Goal: Transaction & Acquisition: Purchase product/service

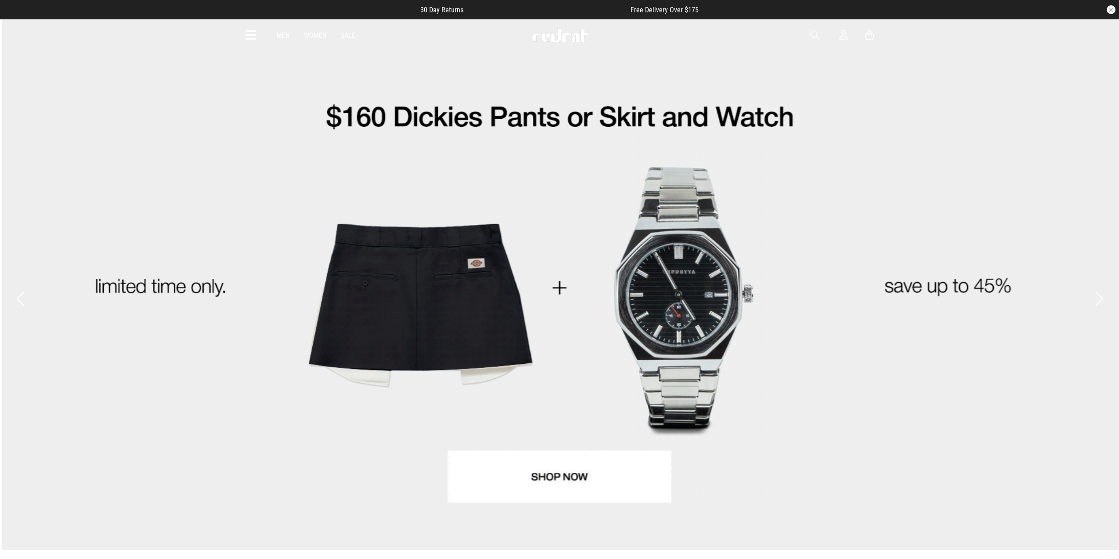
click at [978, 191] on link "2 / 4" at bounding box center [559, 284] width 1119 height 531
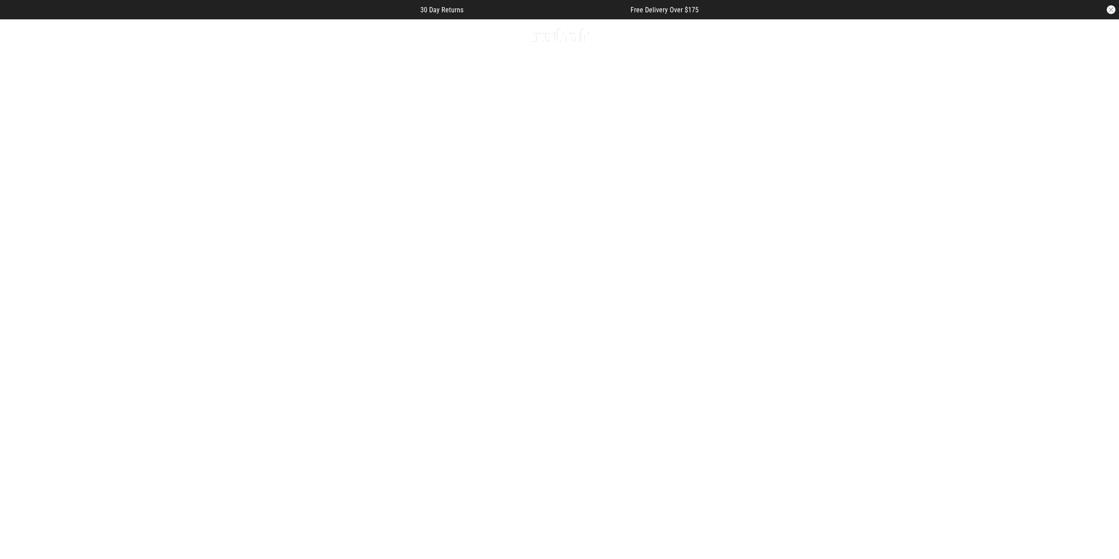
click at [472, 256] on link "1 / 4" at bounding box center [559, 299] width 1119 height 560
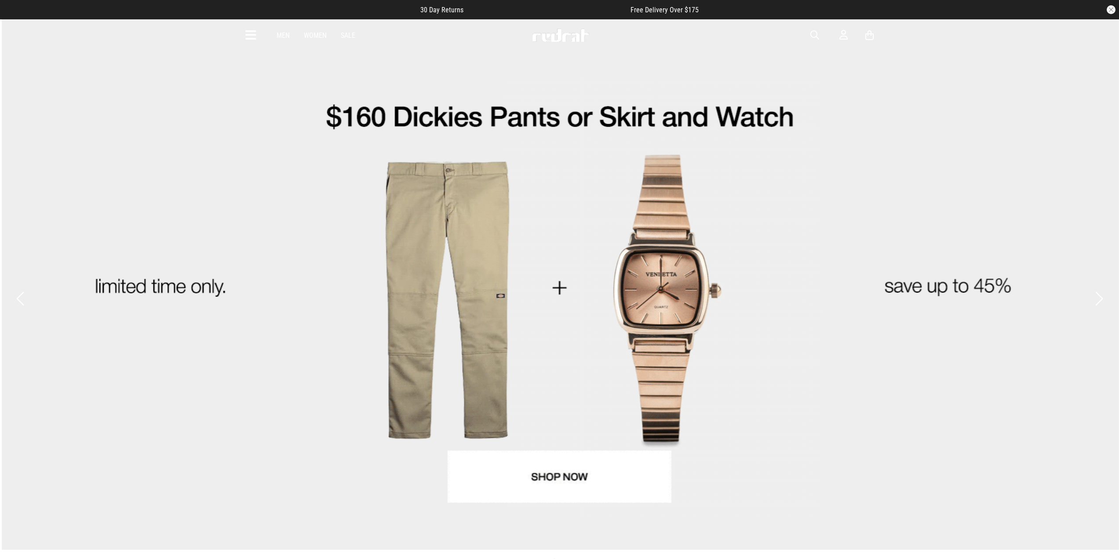
click at [632, 244] on link "2 / 4" at bounding box center [559, 284] width 1119 height 531
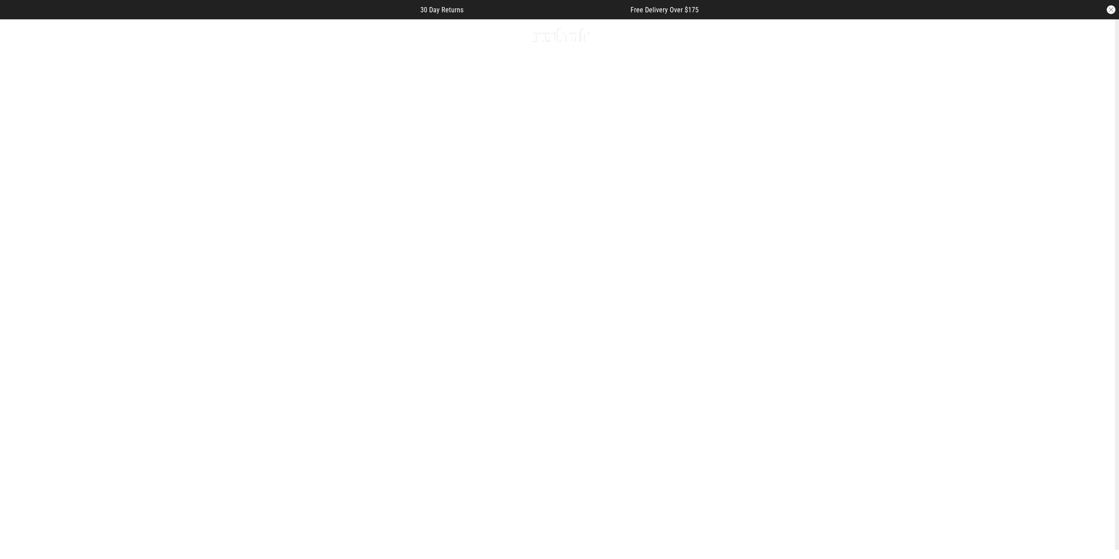
click at [424, 235] on link "1 / 4" at bounding box center [546, 299] width 1119 height 560
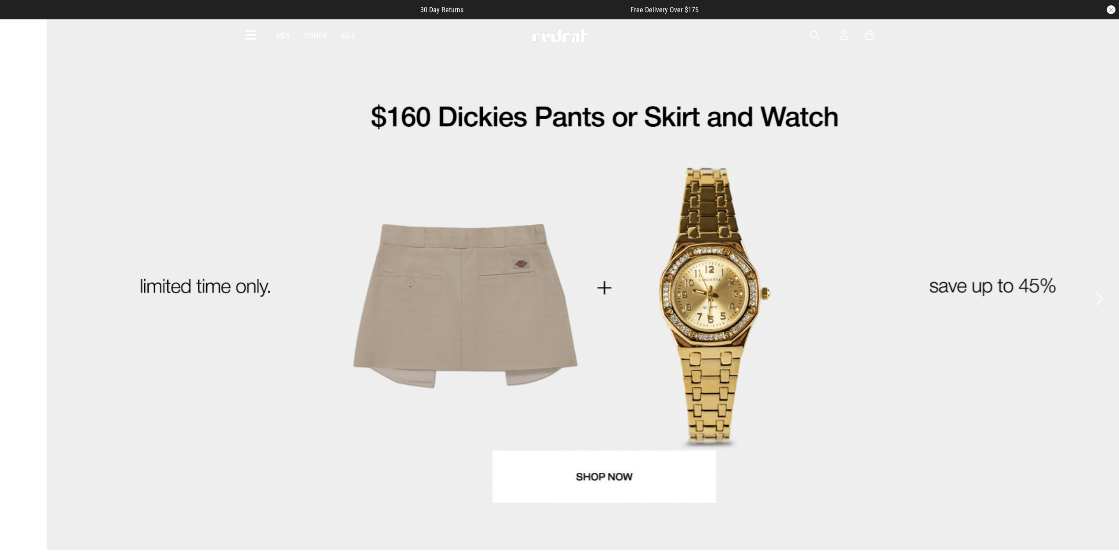
click at [611, 251] on link "2 / 4" at bounding box center [604, 284] width 1119 height 531
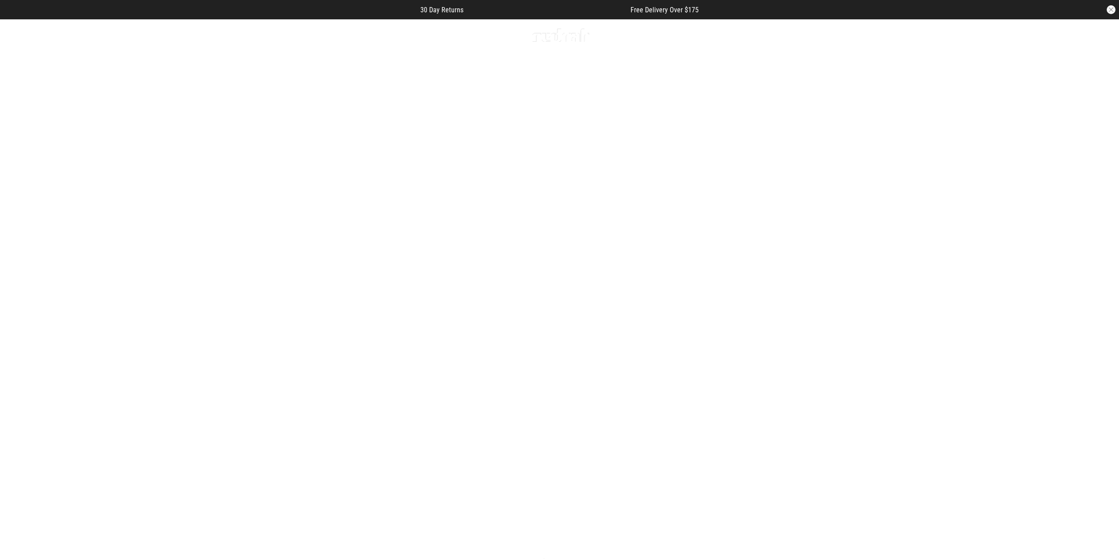
click at [644, 253] on link "1 / 4" at bounding box center [559, 299] width 1119 height 560
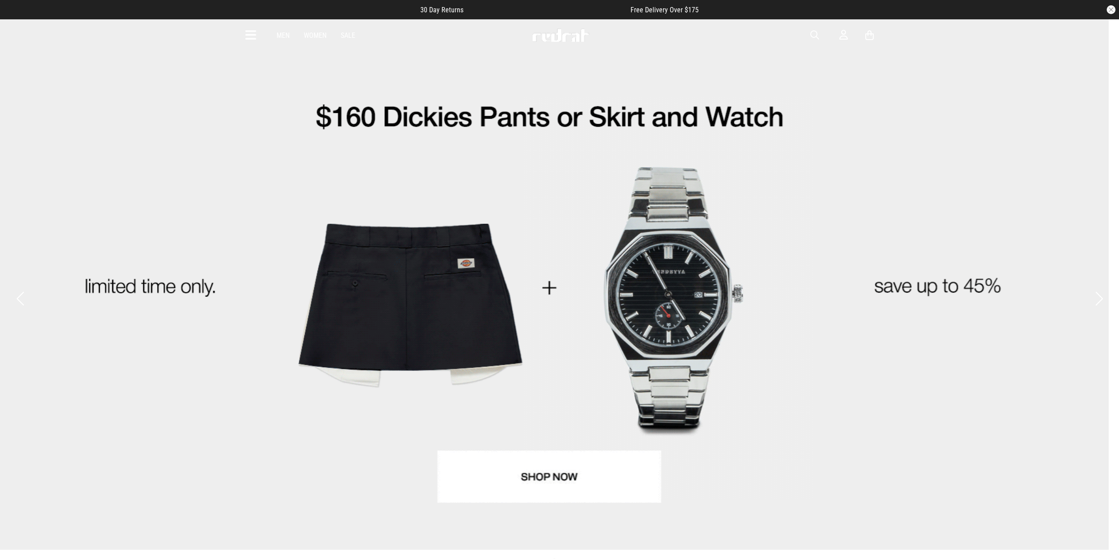
click at [534, 235] on link "2 / 4" at bounding box center [549, 284] width 1119 height 531
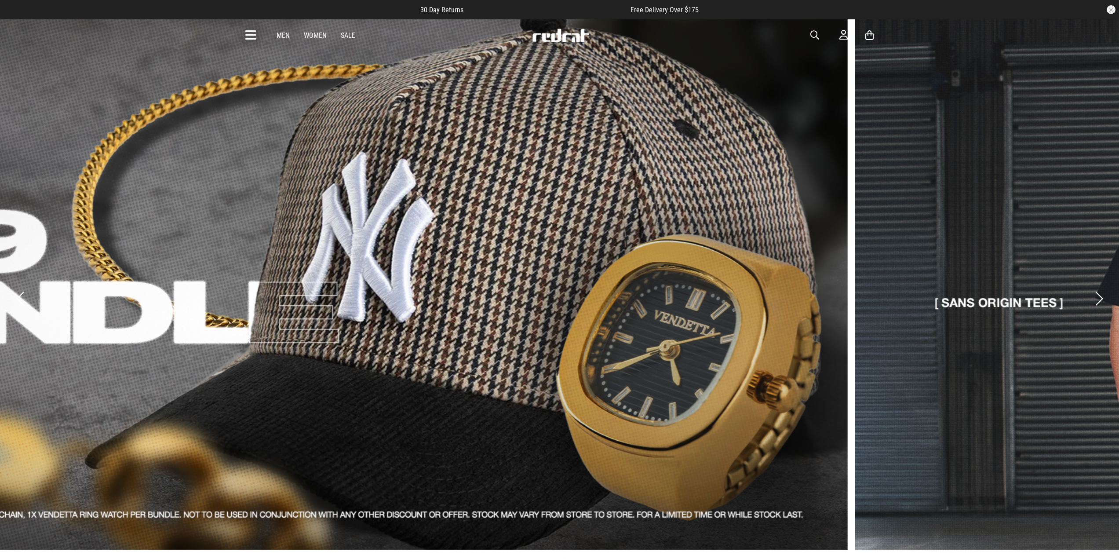
click at [503, 215] on link "3 / 4" at bounding box center [288, 284] width 1119 height 531
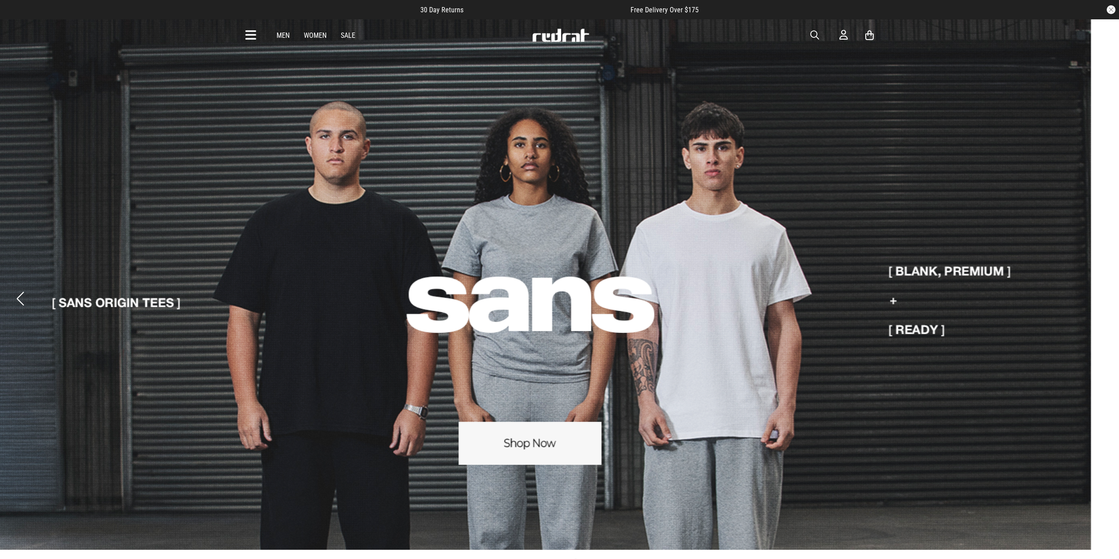
click at [884, 224] on link "4 / 4" at bounding box center [531, 284] width 1119 height 531
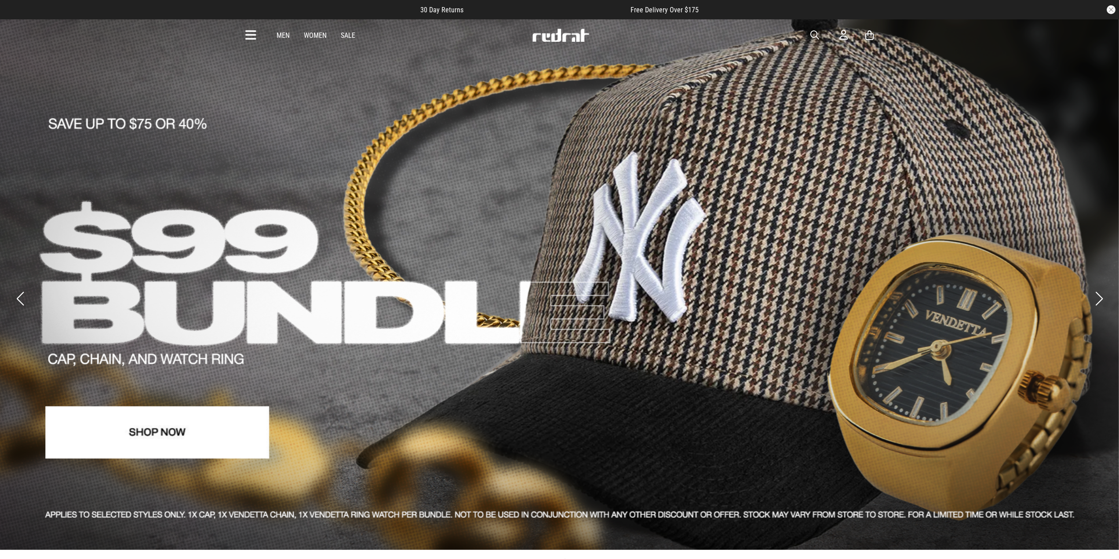
click at [691, 162] on link "3 / 4" at bounding box center [559, 284] width 1119 height 531
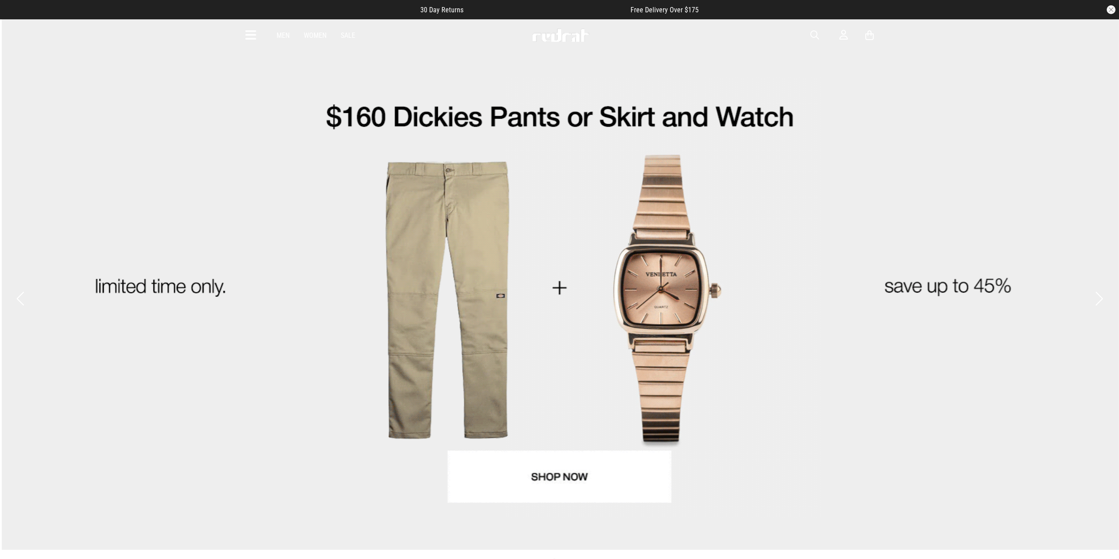
click at [705, 146] on link "2 / 4" at bounding box center [559, 284] width 1119 height 531
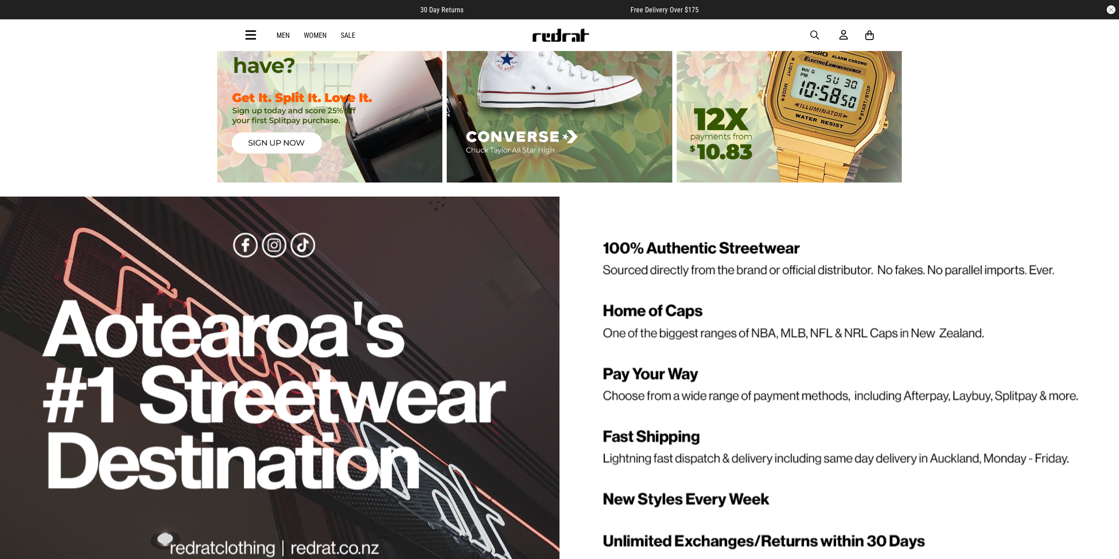
scroll to position [2593, 0]
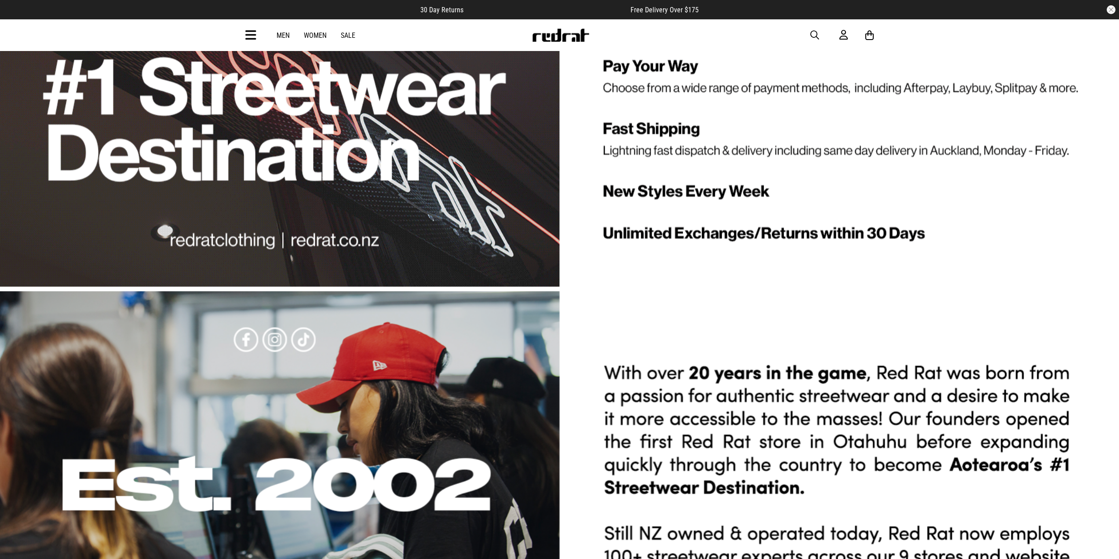
click at [556, 44] on div "Men Women Sale Sign in New Back Footwear Back Mens Back Womens Back Youth & Kid…" at bounding box center [560, 35] width 642 height 32
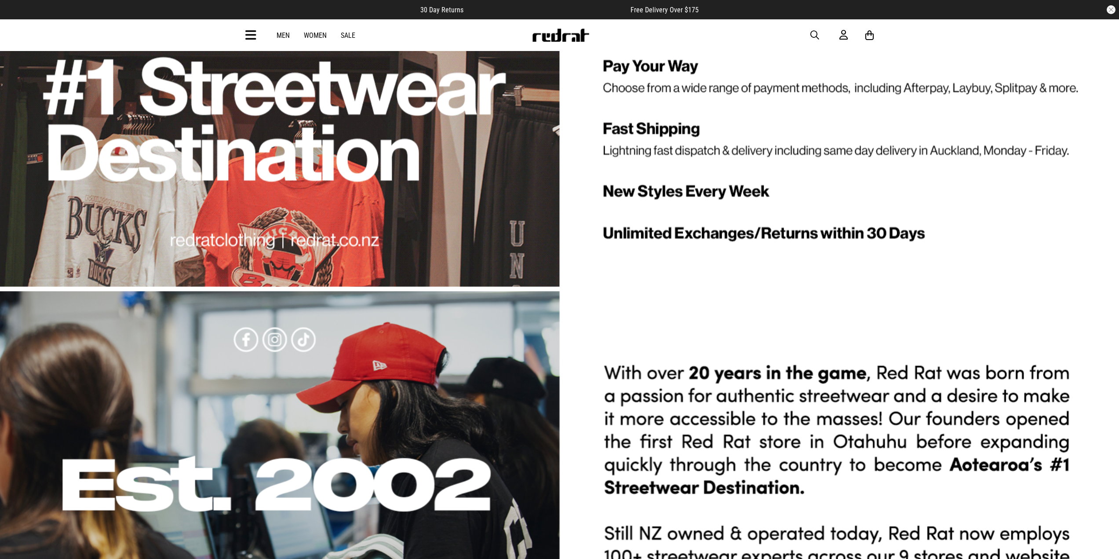
click at [560, 40] on img at bounding box center [560, 35] width 58 height 13
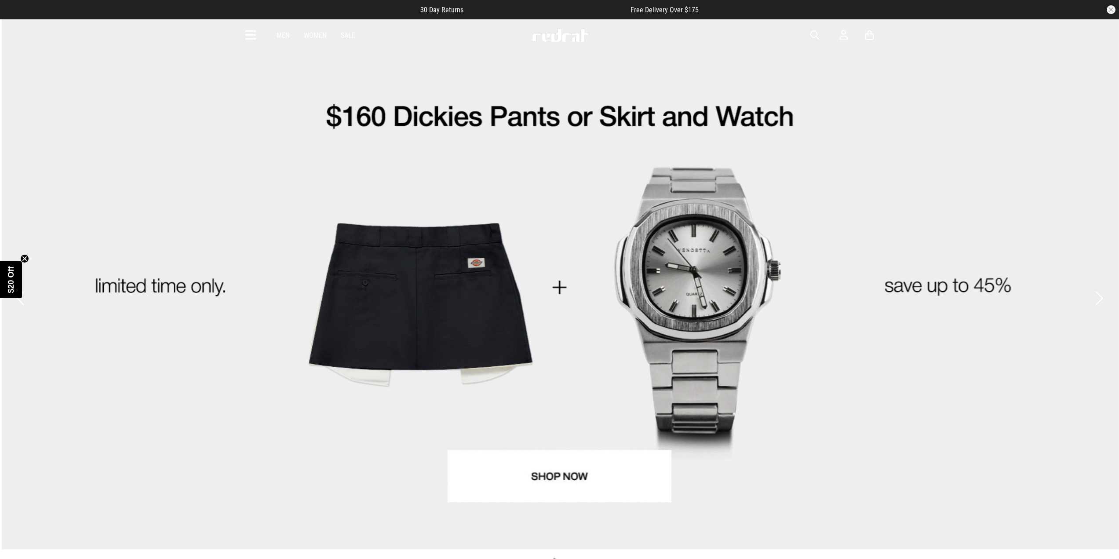
click at [208, 107] on link "2 / 4" at bounding box center [559, 283] width 1119 height 531
